Goal: Transaction & Acquisition: Purchase product/service

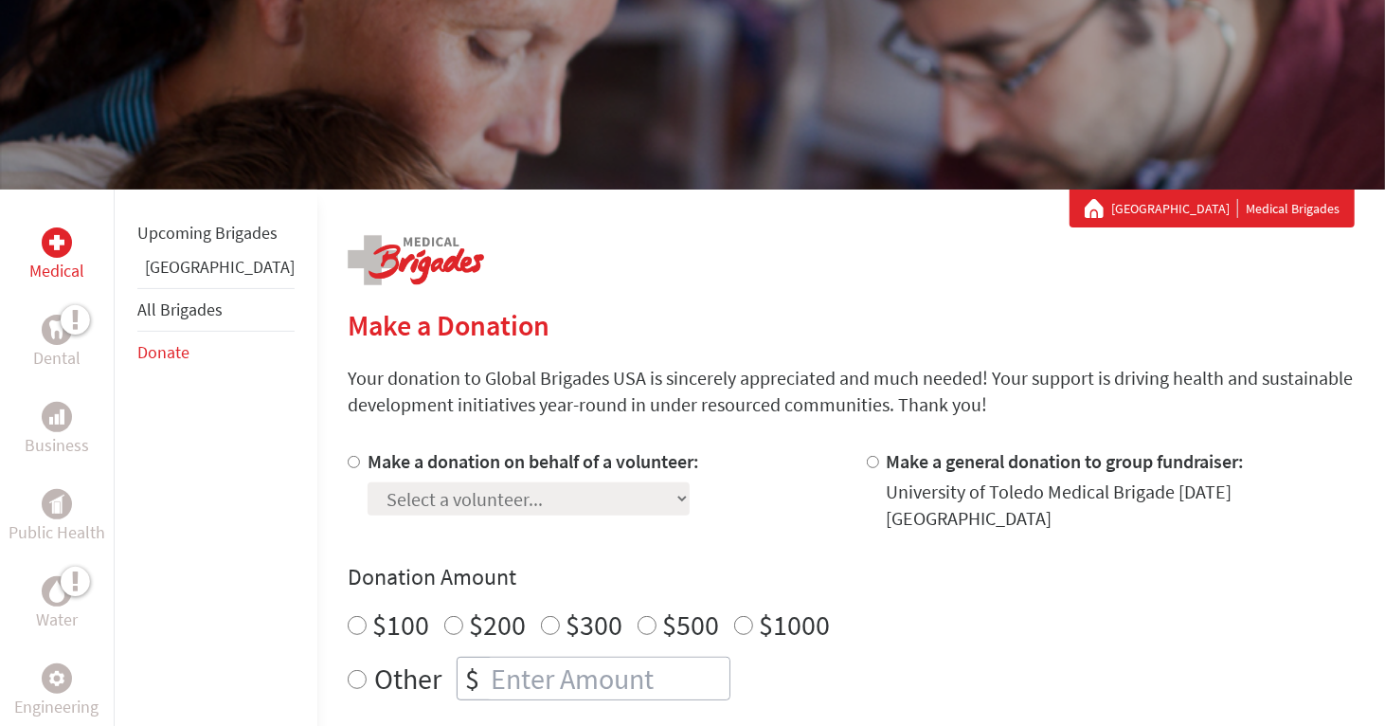
scroll to position [161, 0]
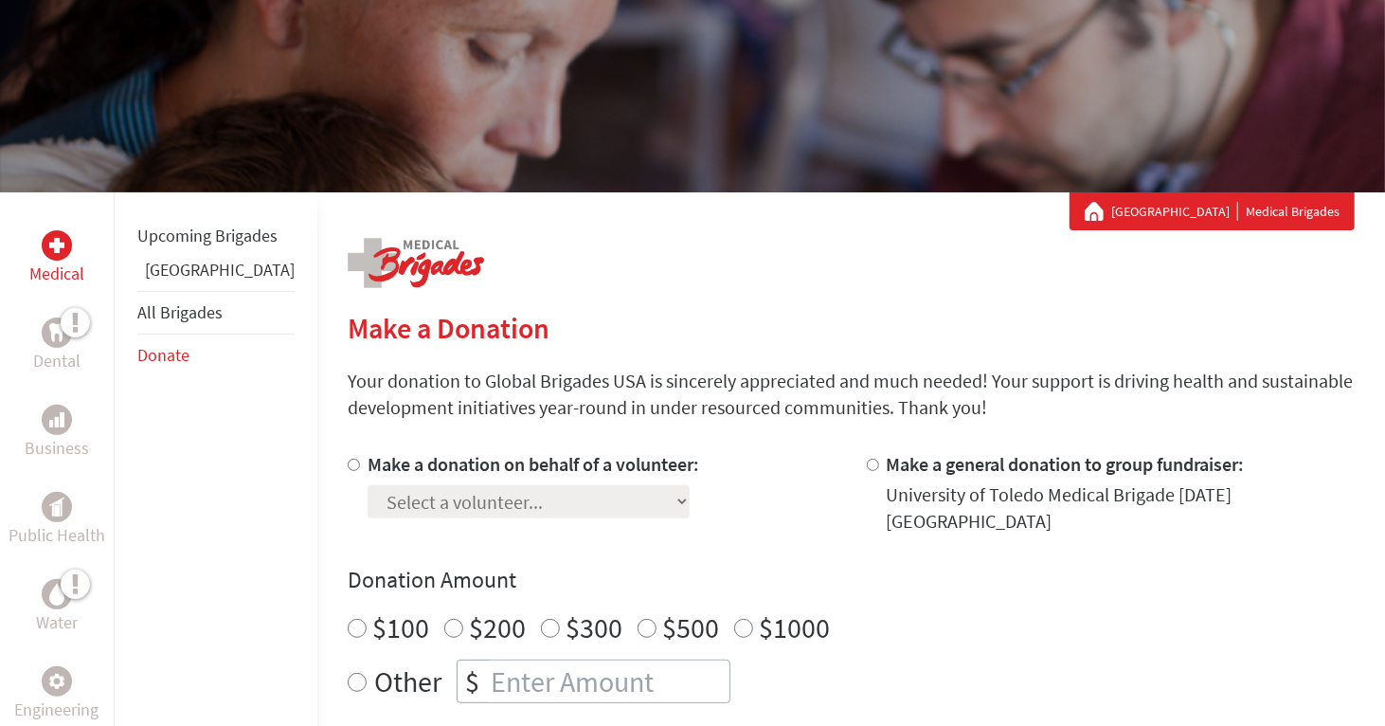
click at [183, 280] on link "[GEOGRAPHIC_DATA]" at bounding box center [220, 270] width 150 height 22
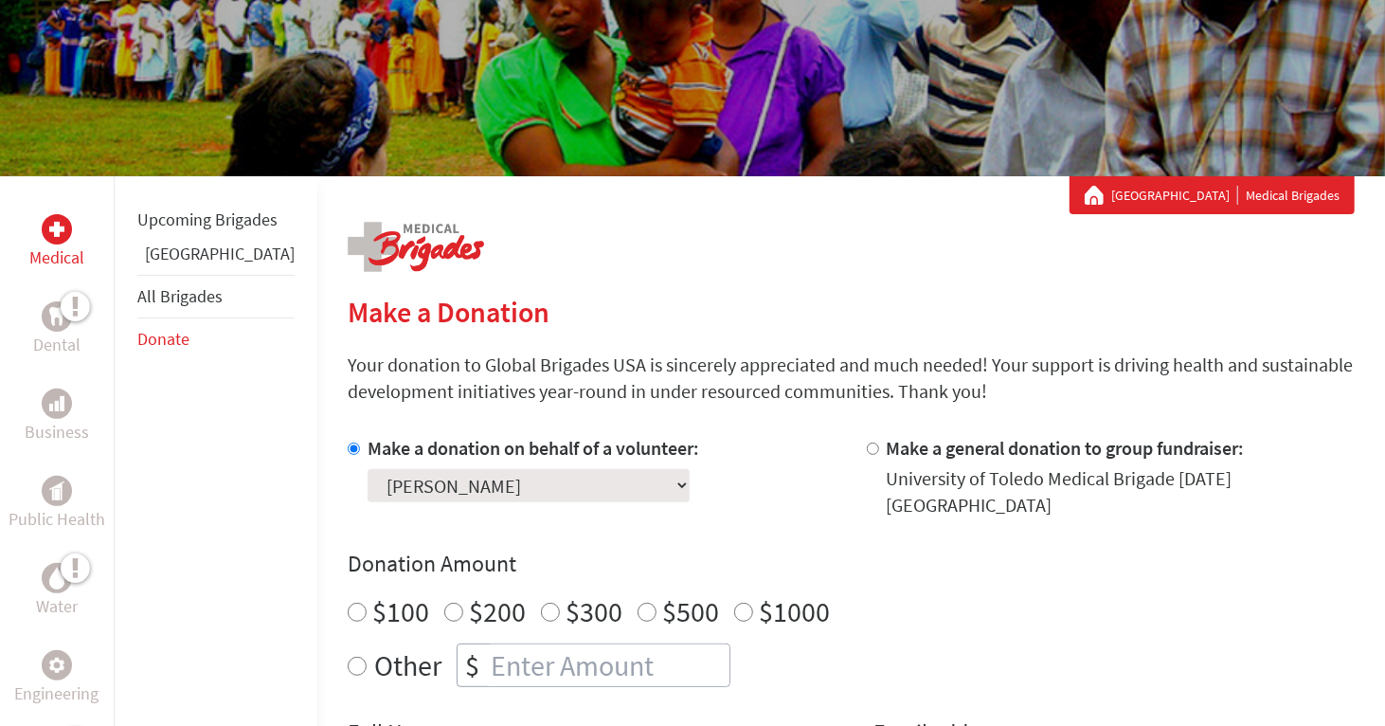
scroll to position [174, 0]
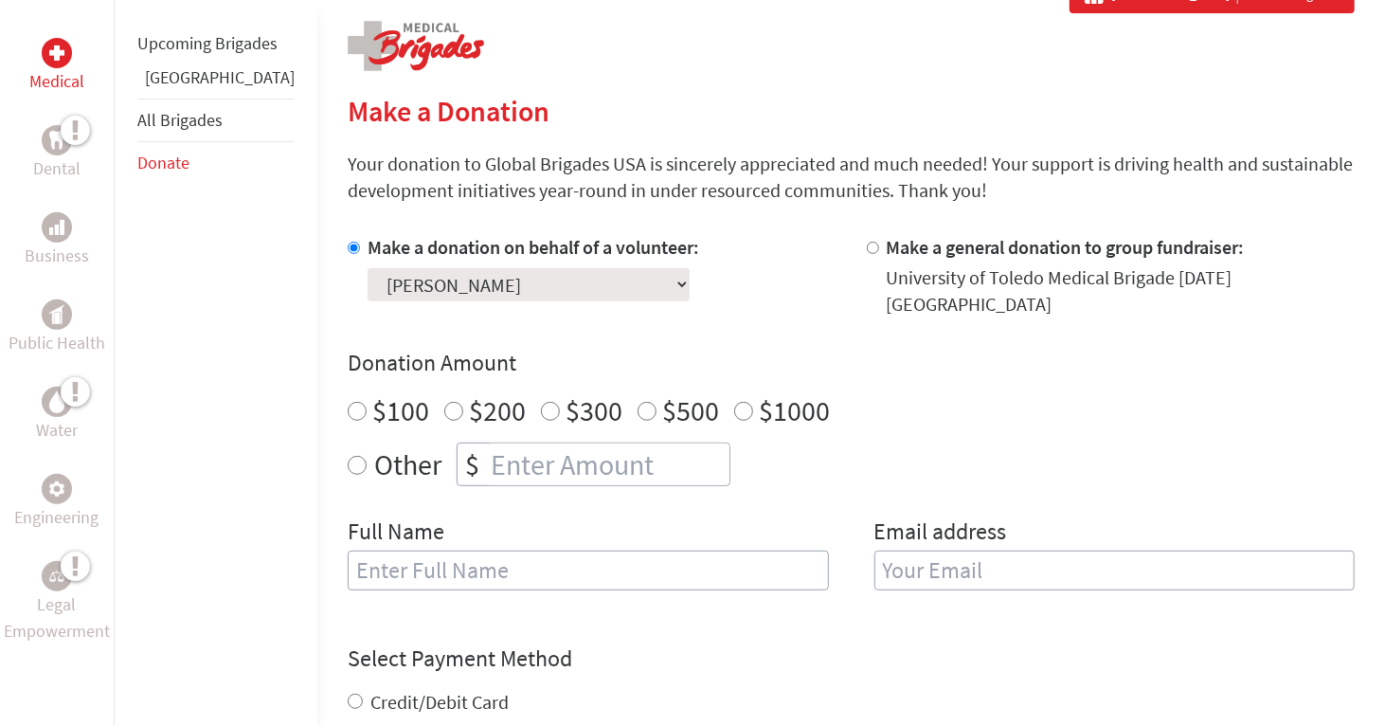
scroll to position [284, 0]
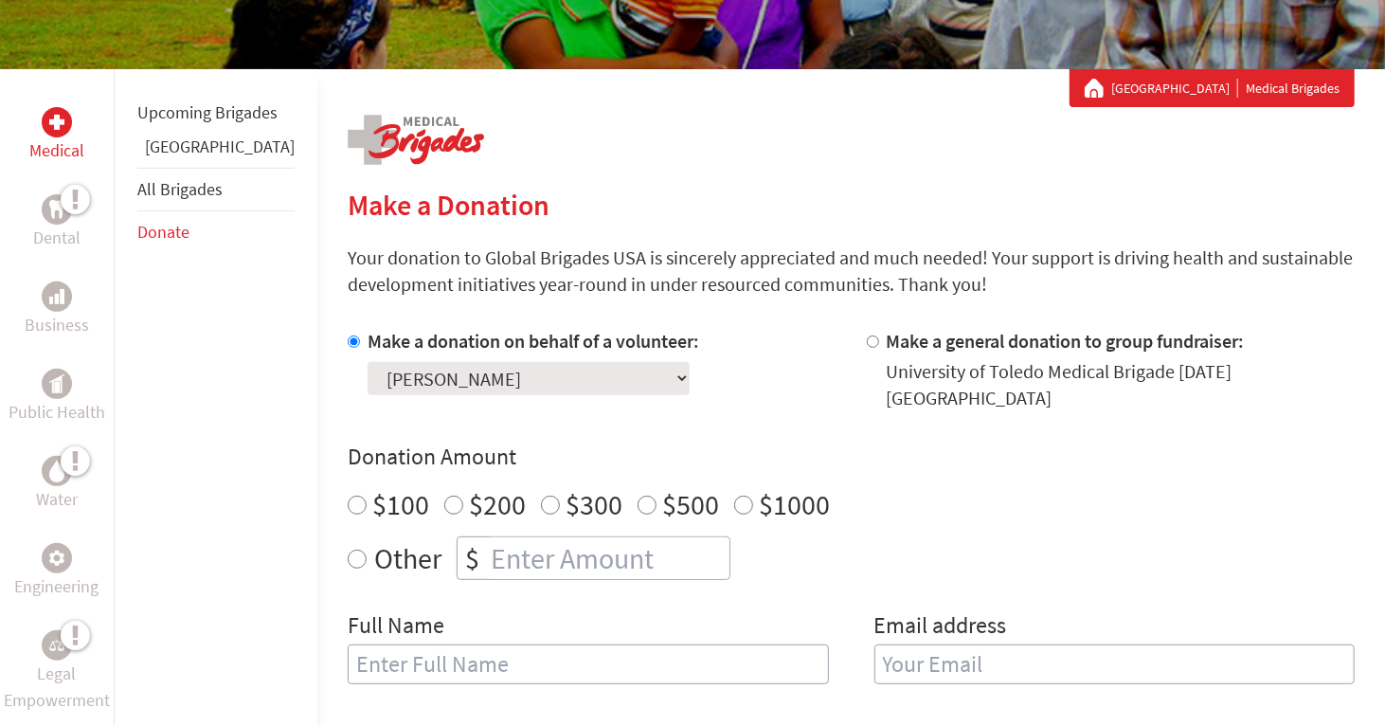
click at [1175, 94] on link "[GEOGRAPHIC_DATA]" at bounding box center [1175, 88] width 127 height 19
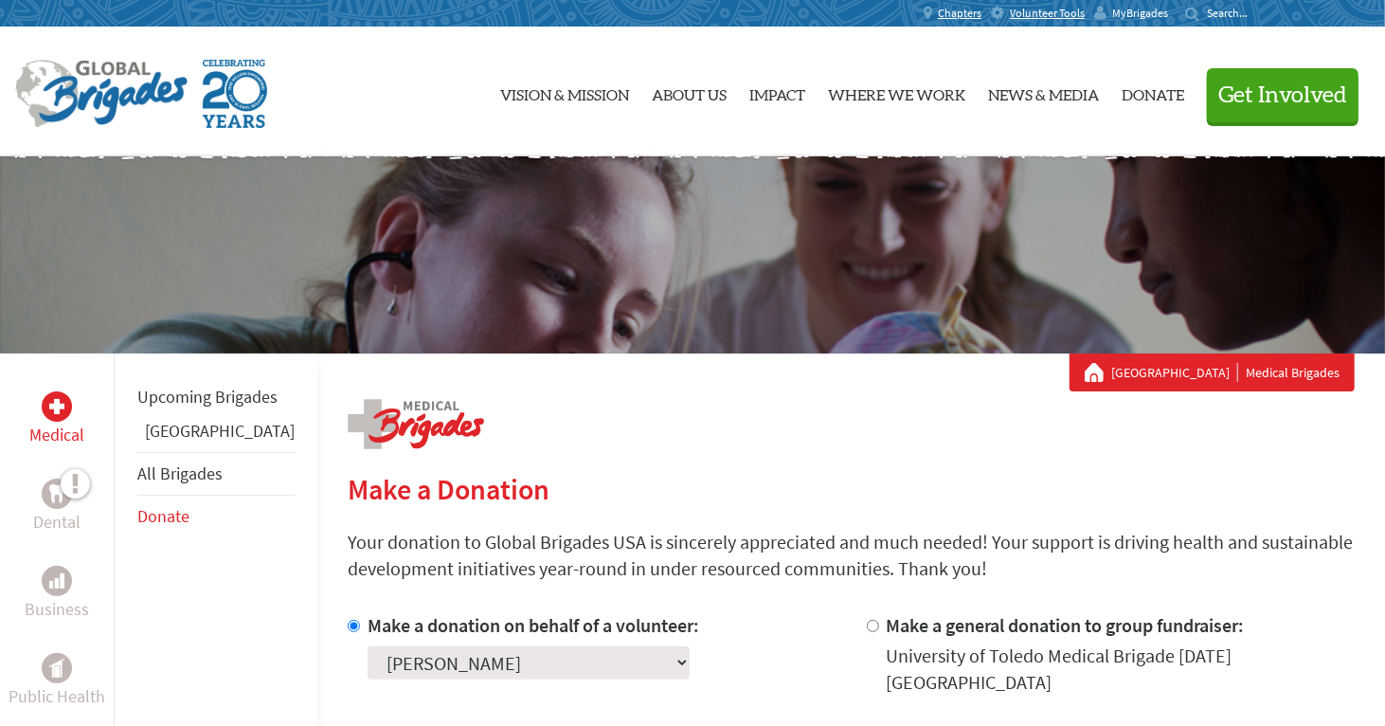
click at [1134, 9] on span "MyBrigades" at bounding box center [1141, 13] width 56 height 15
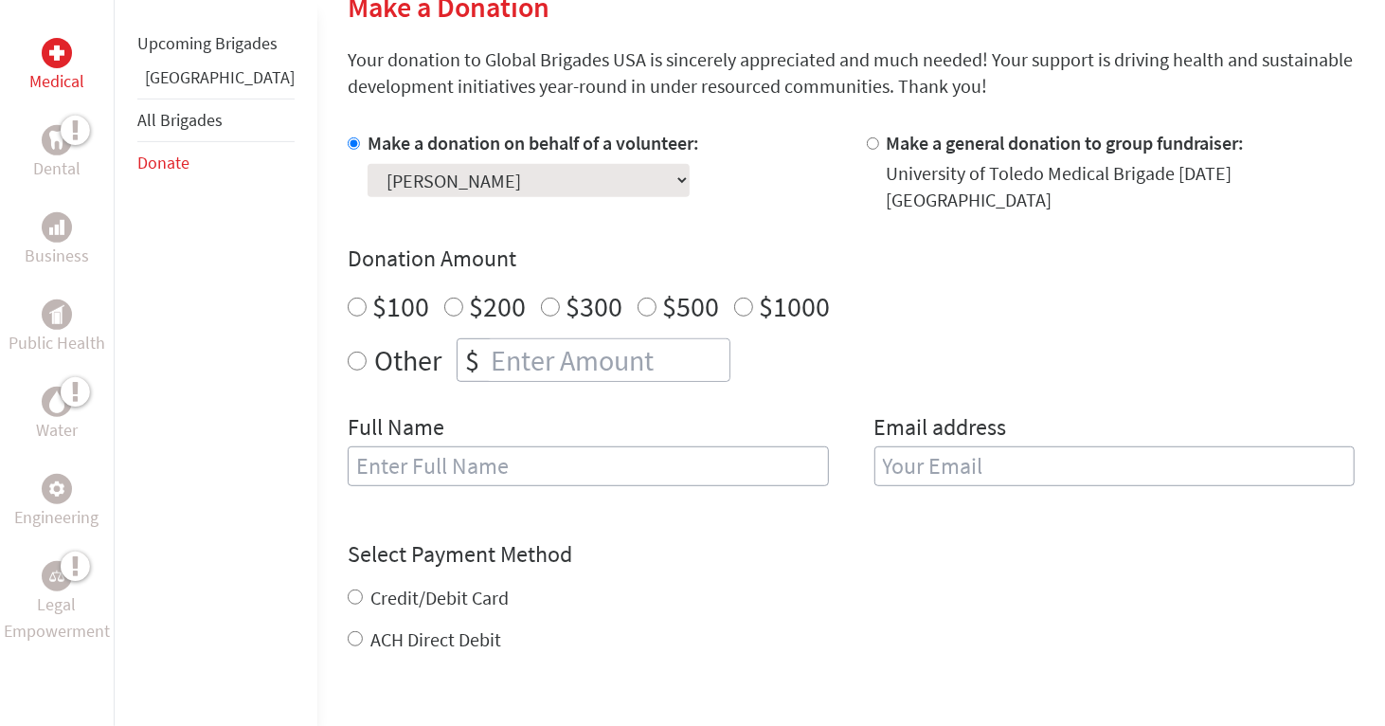
scroll to position [486, 0]
